Goal: Navigation & Orientation: Find specific page/section

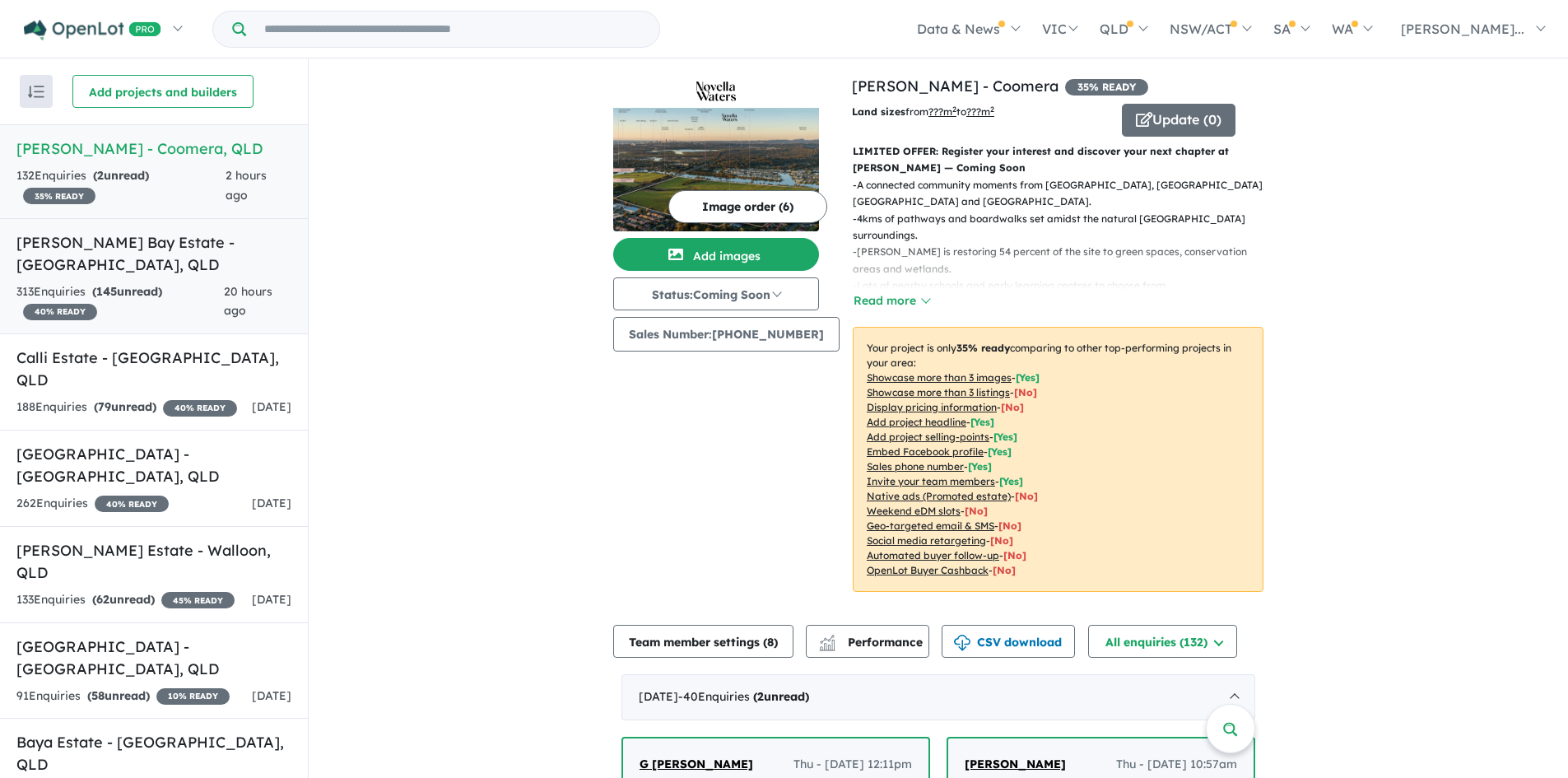
click at [225, 278] on link "[PERSON_NAME] Bay Estate - [GEOGRAPHIC_DATA] , QLD 313 Enquir ies ( 145 unread)…" at bounding box center [154, 277] width 308 height 117
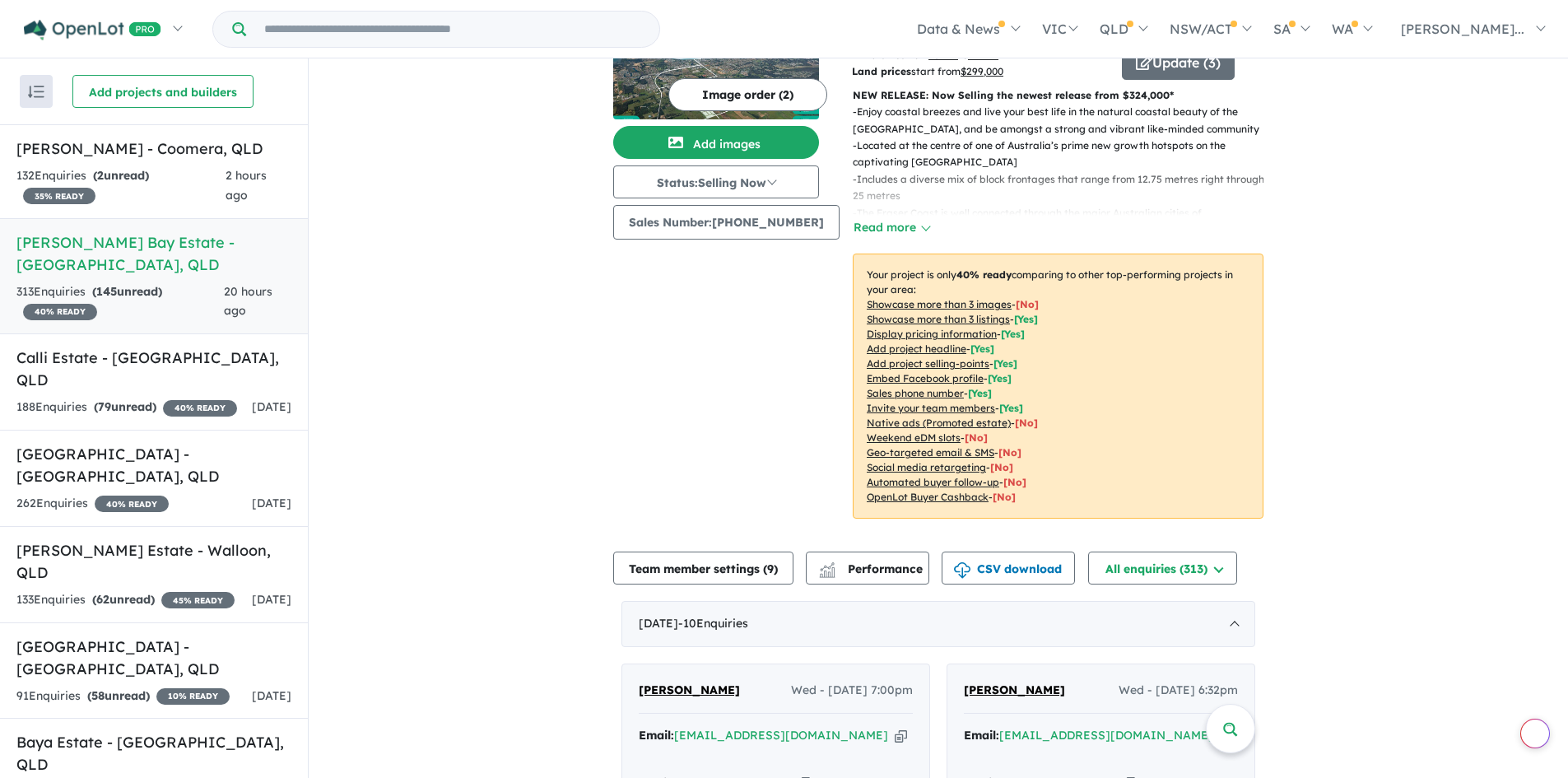
scroll to position [408, 0]
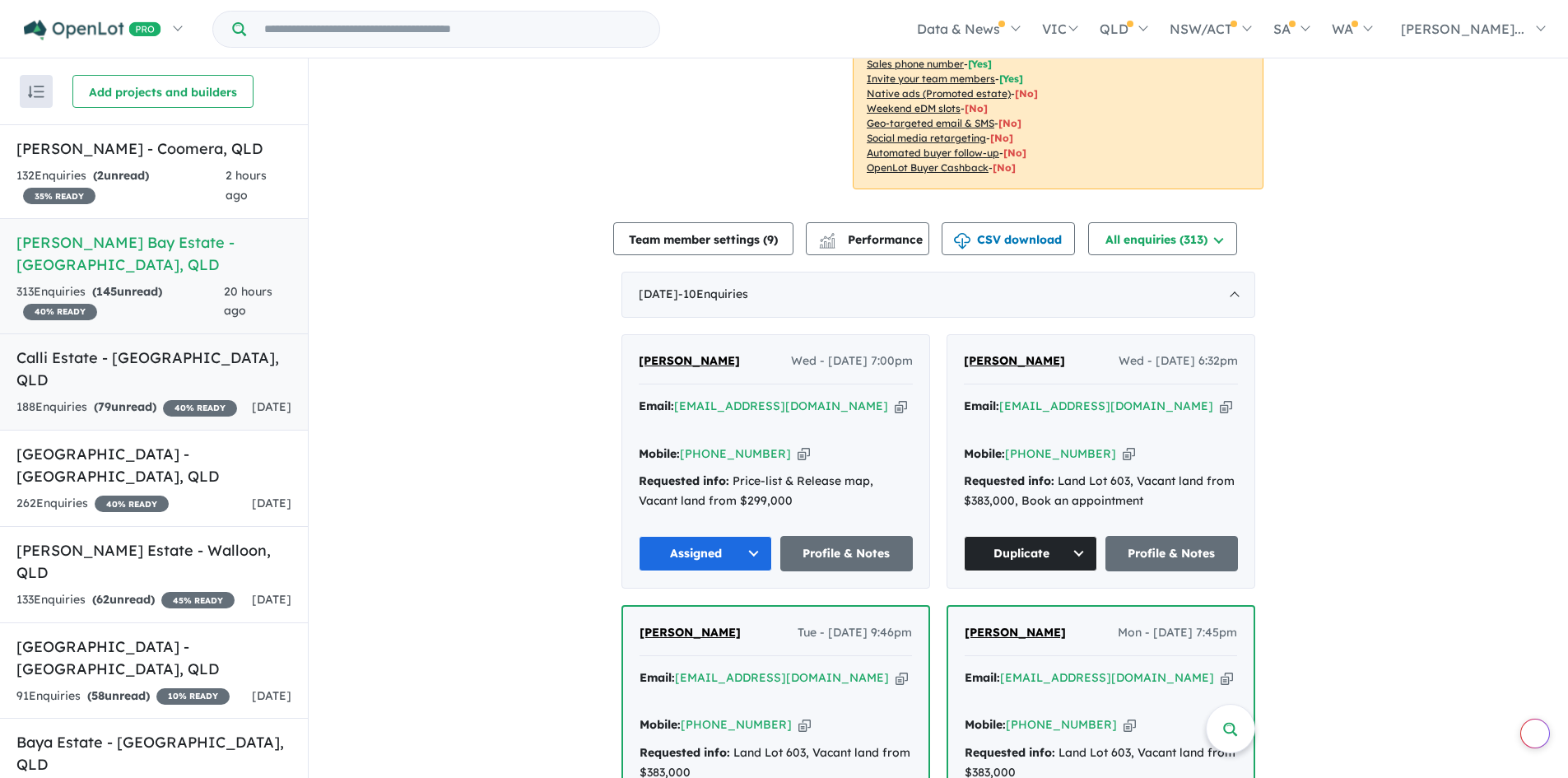
click at [121, 397] on div "188 Enquir ies ( 79 unread) 40 % READY" at bounding box center [127, 407] width 221 height 20
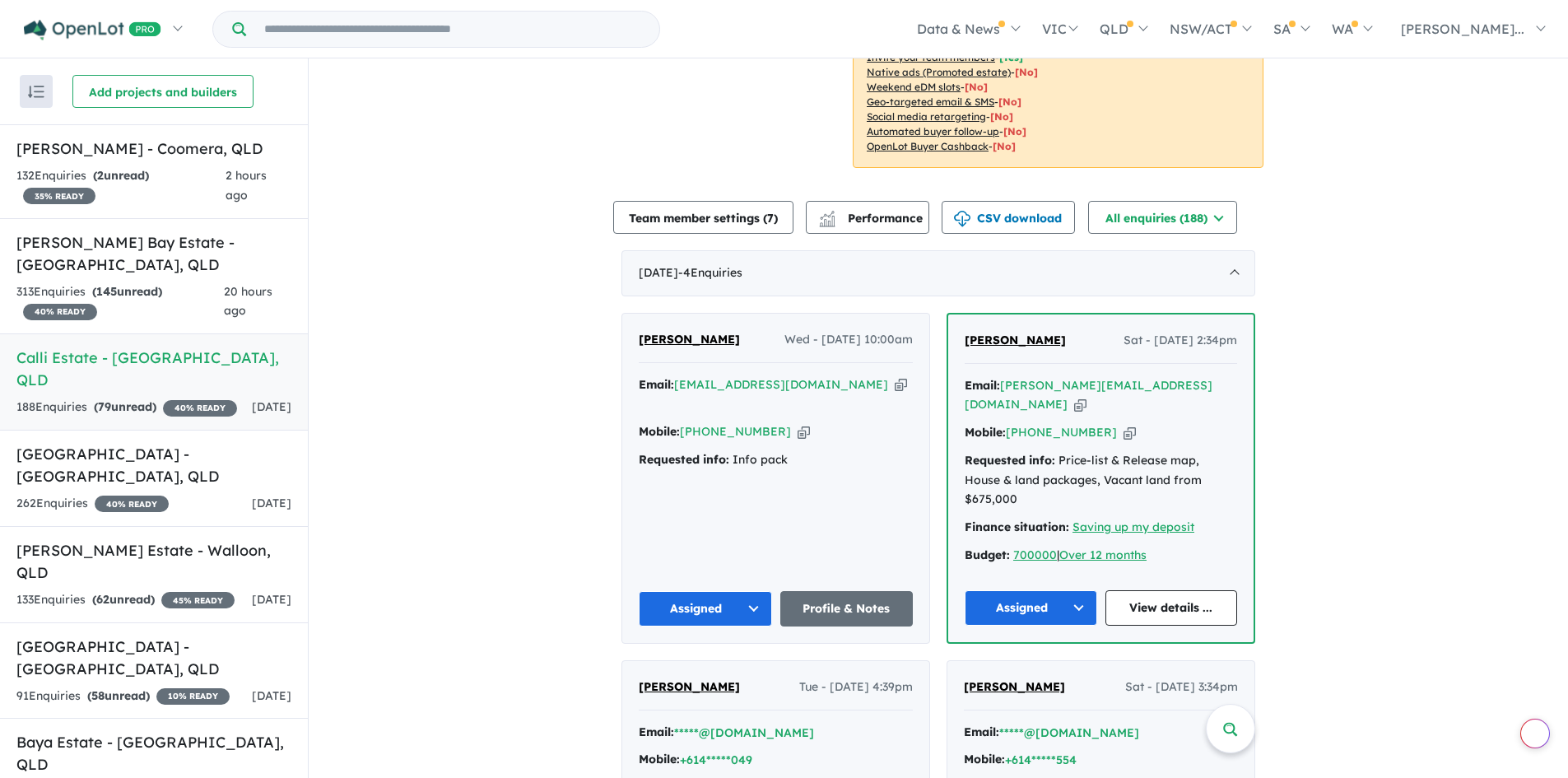
scroll to position [392, 0]
click at [125, 459] on h5 "[GEOGRAPHIC_DATA] - [GEOGRAPHIC_DATA] , [GEOGRAPHIC_DATA]" at bounding box center [154, 465] width 275 height 45
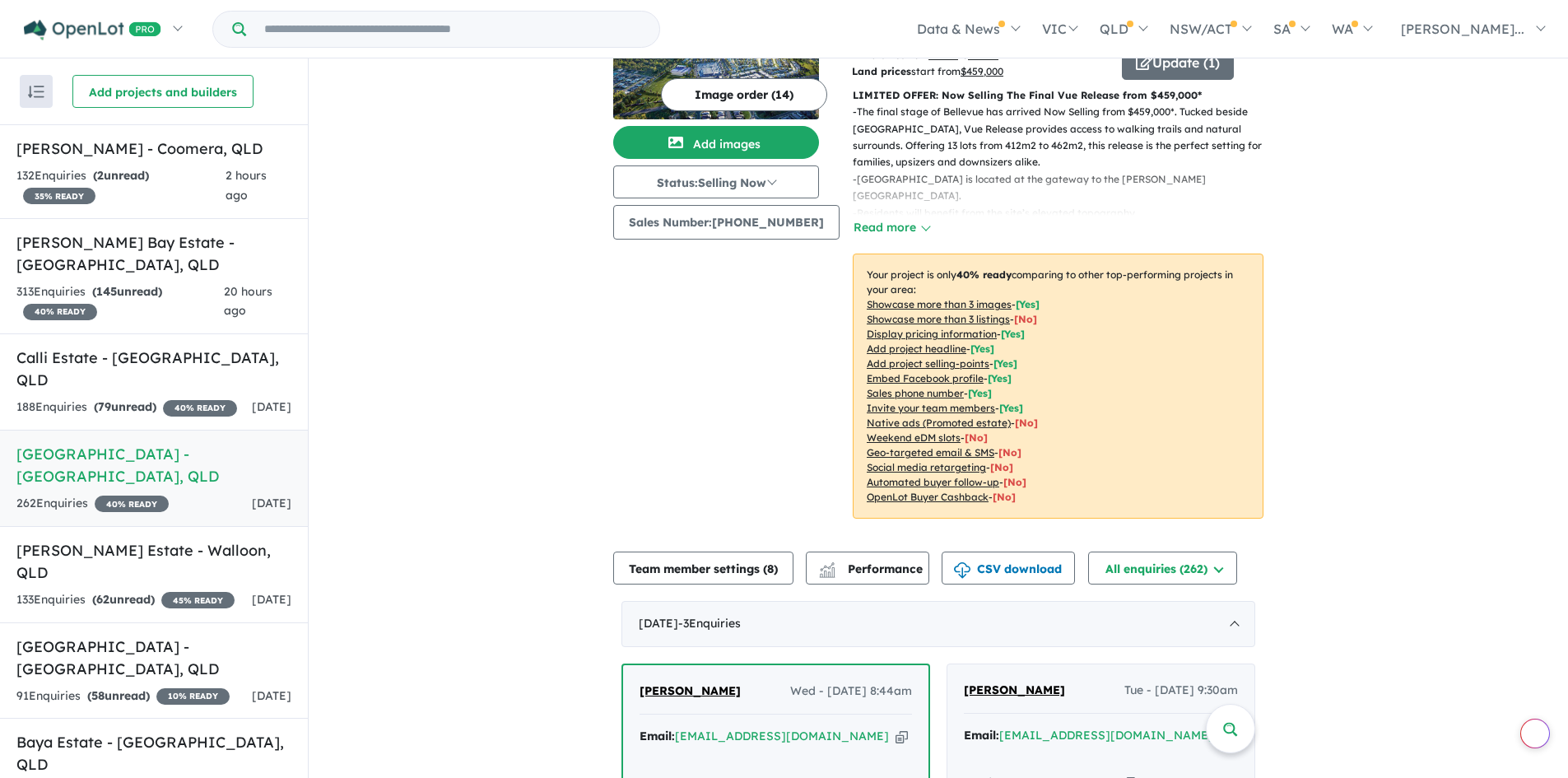
scroll to position [408, 0]
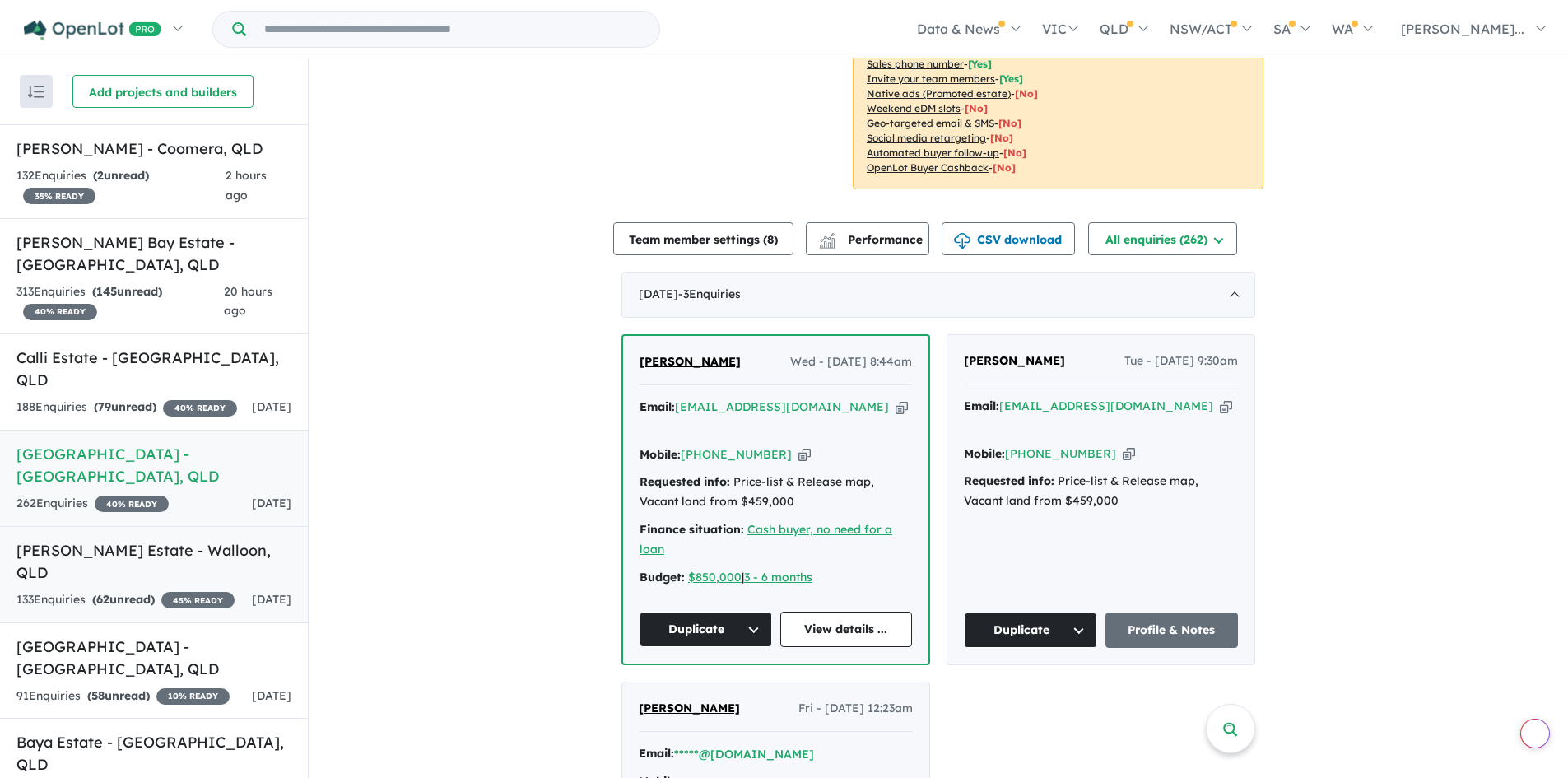
click at [172, 539] on h5 "[PERSON_NAME] Estate - [GEOGRAPHIC_DATA] , [GEOGRAPHIC_DATA]" at bounding box center [154, 561] width 275 height 45
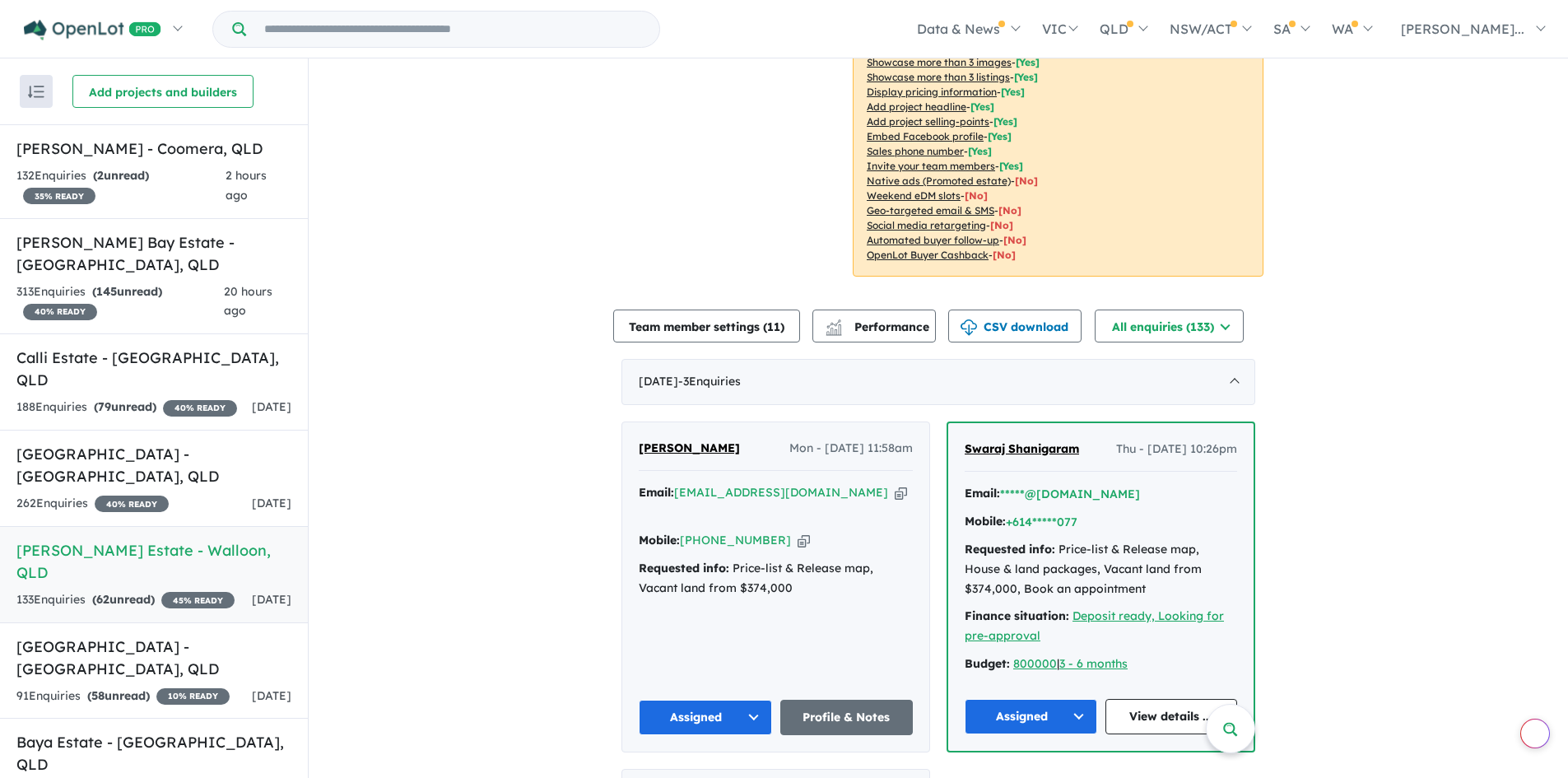
scroll to position [329, 0]
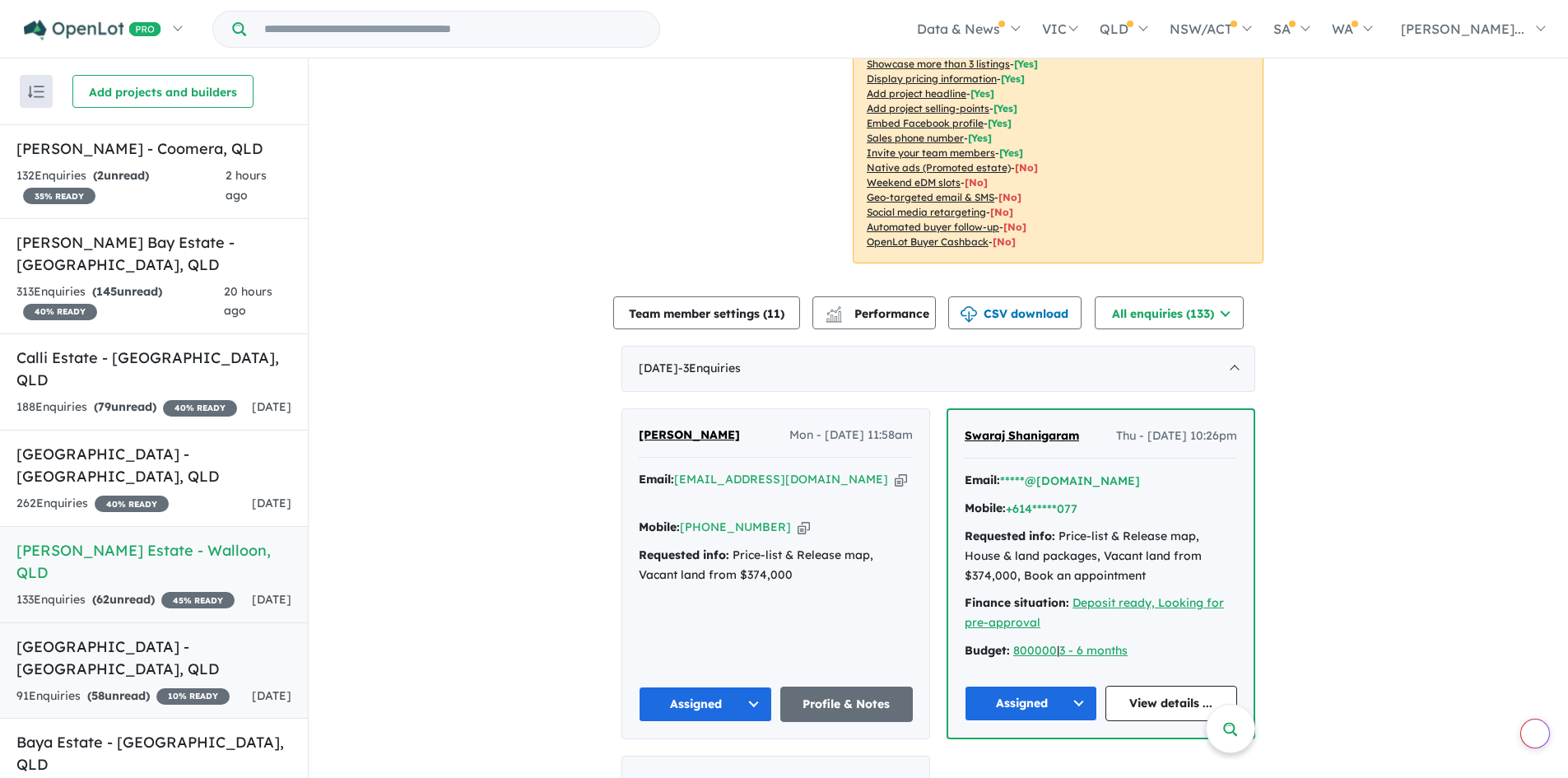
click at [134, 647] on h5 "[GEOGRAPHIC_DATA] - [GEOGRAPHIC_DATA] , [GEOGRAPHIC_DATA]" at bounding box center [154, 657] width 275 height 45
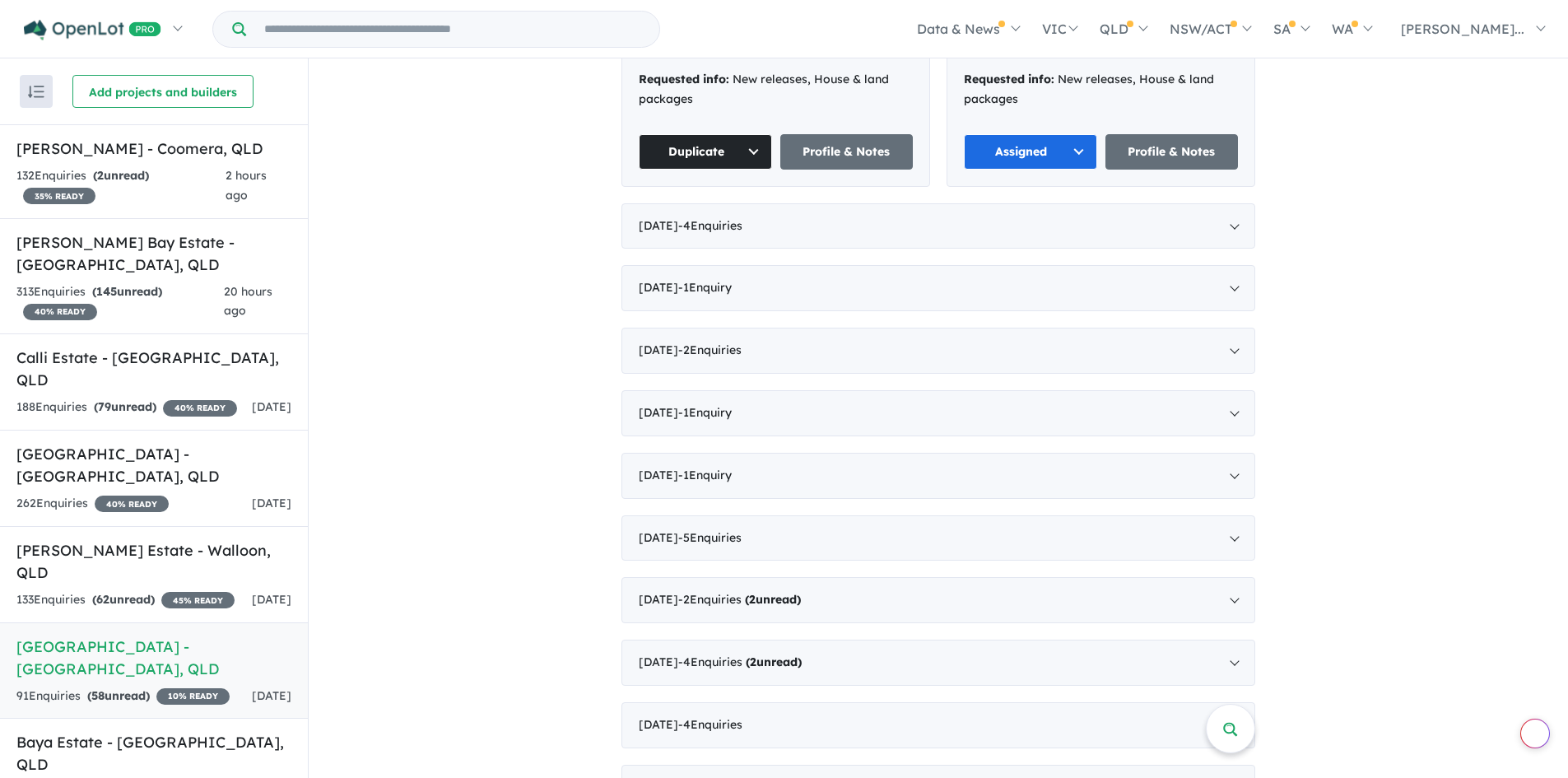
scroll to position [329, 0]
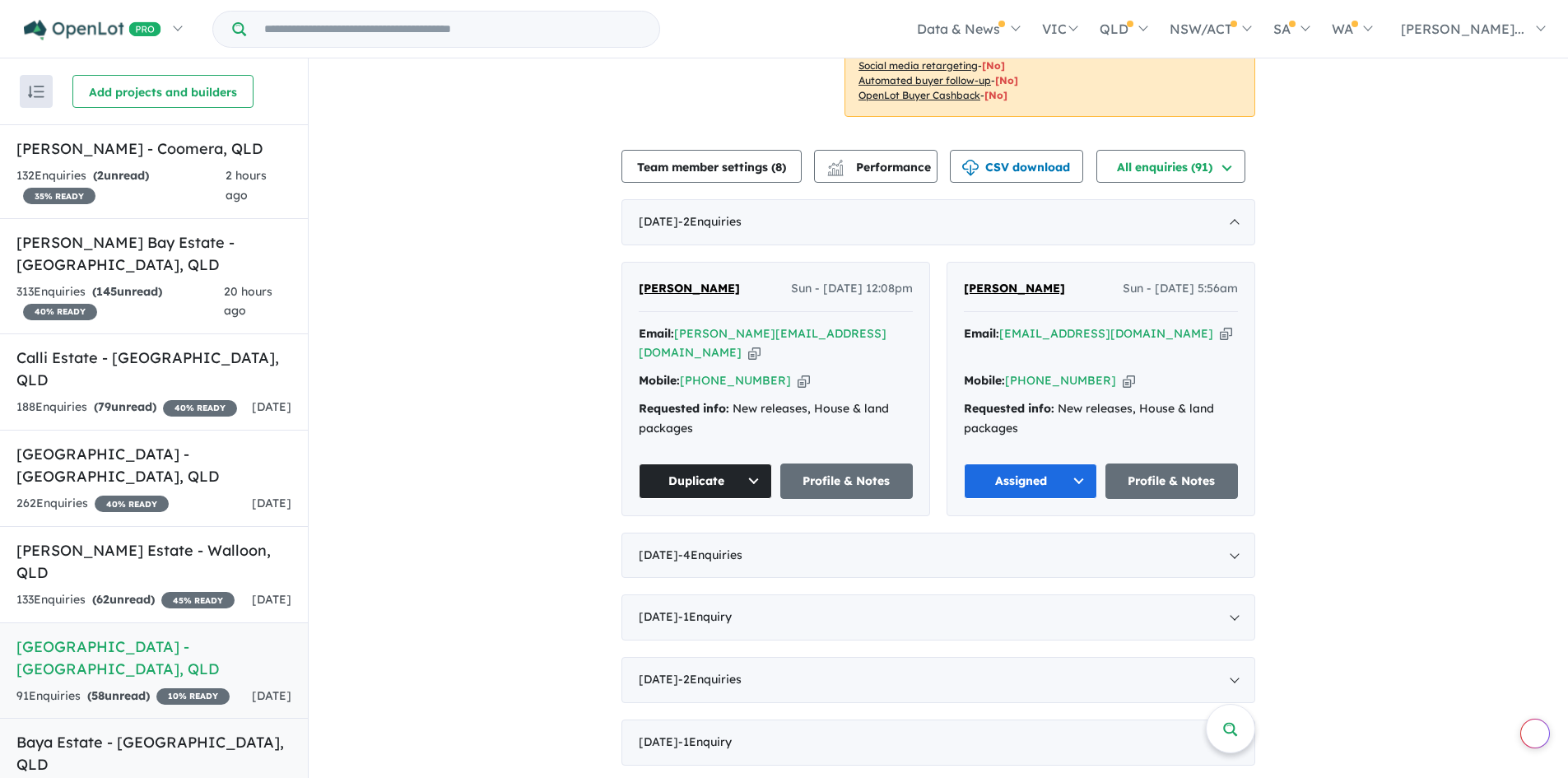
click at [138, 751] on link "Baya Estate - [GEOGRAPHIC_DATA] , [GEOGRAPHIC_DATA] 52 Enquir ies ( 17 unread) …" at bounding box center [154, 766] width 308 height 97
